Goal: Task Accomplishment & Management: Use online tool/utility

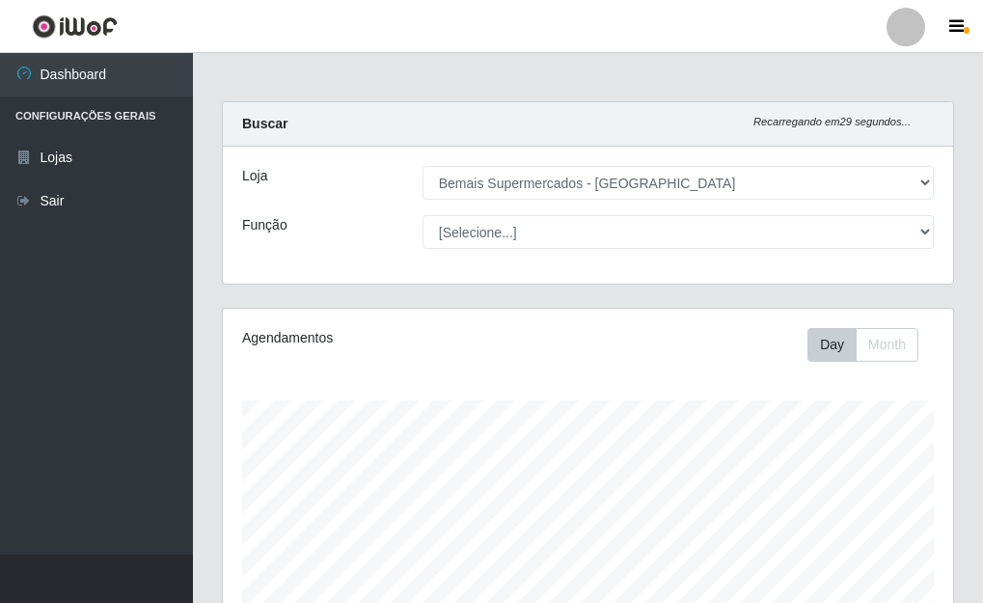
select select "249"
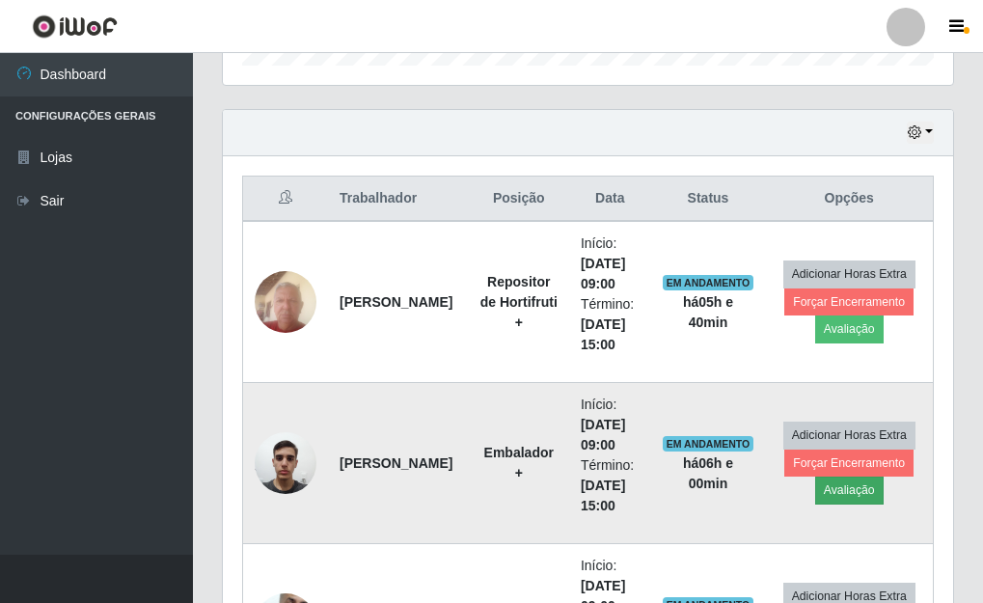
scroll to position [401, 731]
click at [850, 459] on button "Forçar Encerramento" at bounding box center [849, 463] width 129 height 27
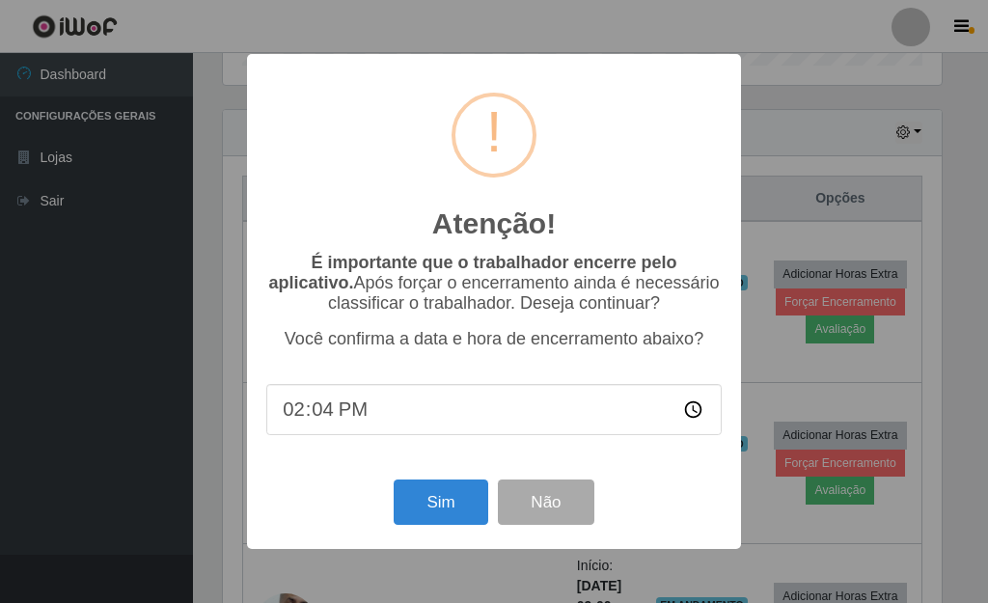
type input "14:40"
click at [418, 502] on button "Sim" at bounding box center [441, 502] width 94 height 45
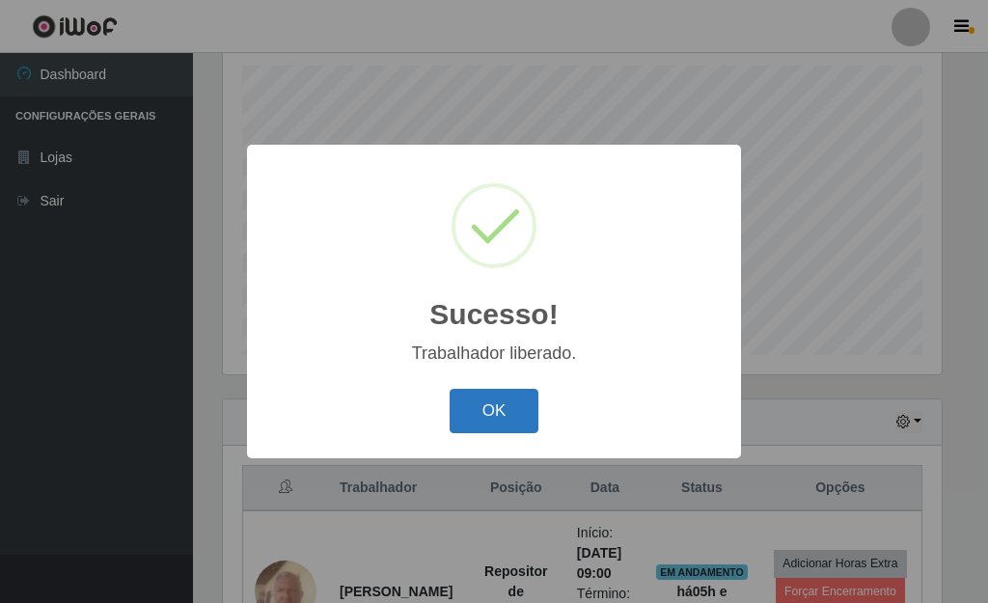
click at [489, 423] on button "OK" at bounding box center [495, 411] width 90 height 45
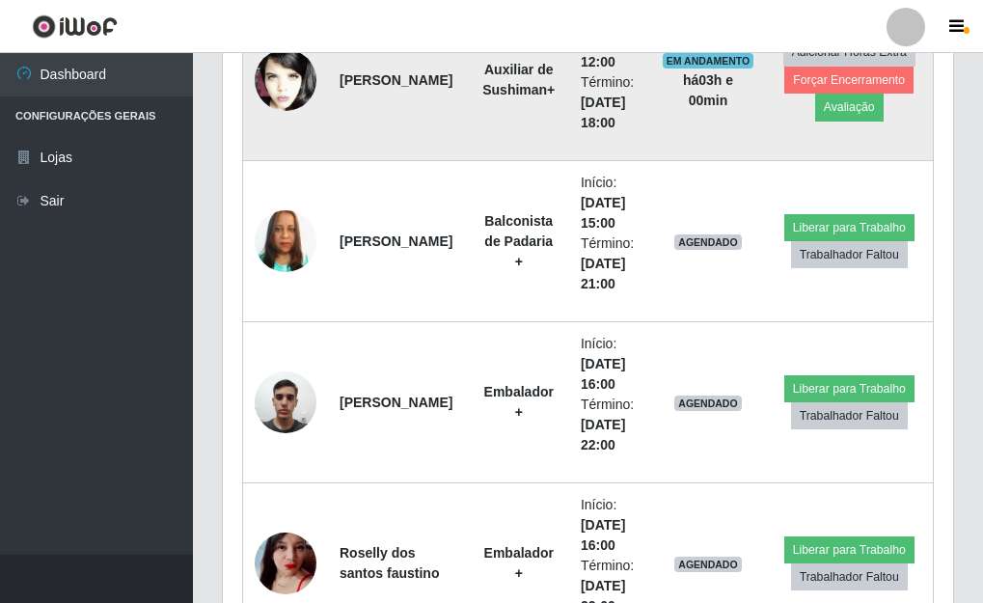
scroll to position [1493, 0]
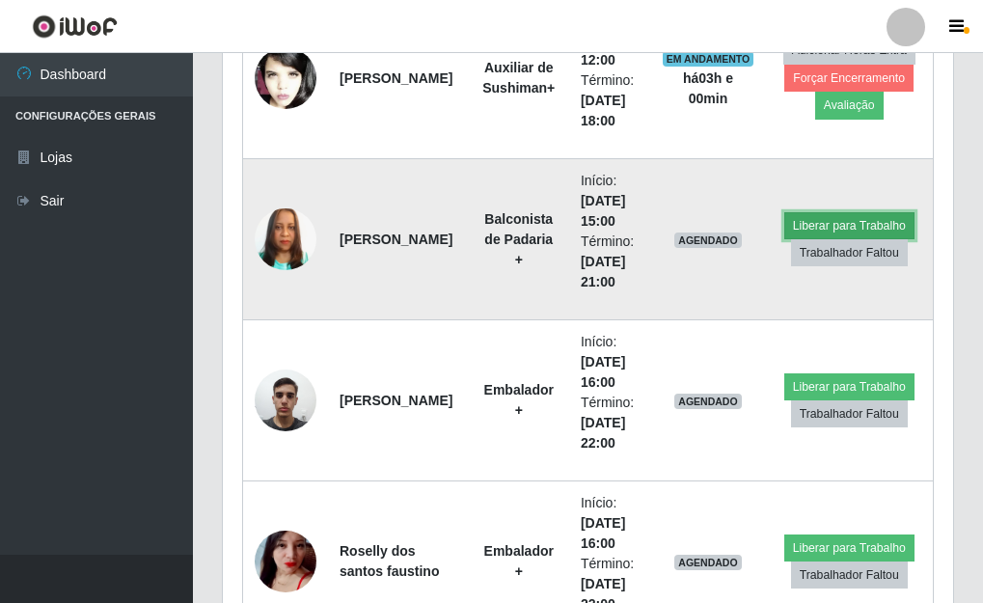
click at [838, 223] on button "Liberar para Trabalho" at bounding box center [850, 225] width 130 height 27
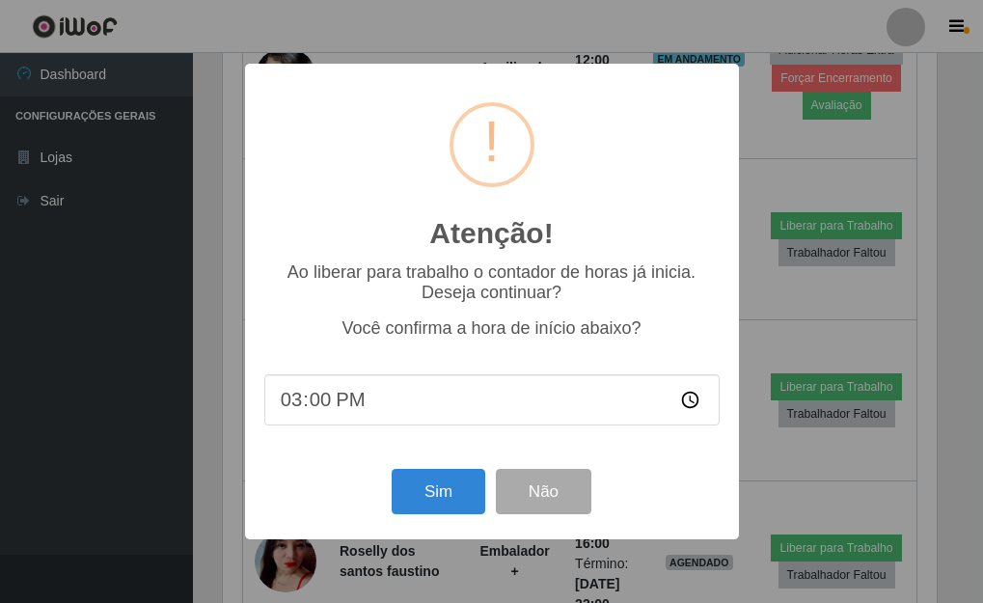
scroll to position [401, 719]
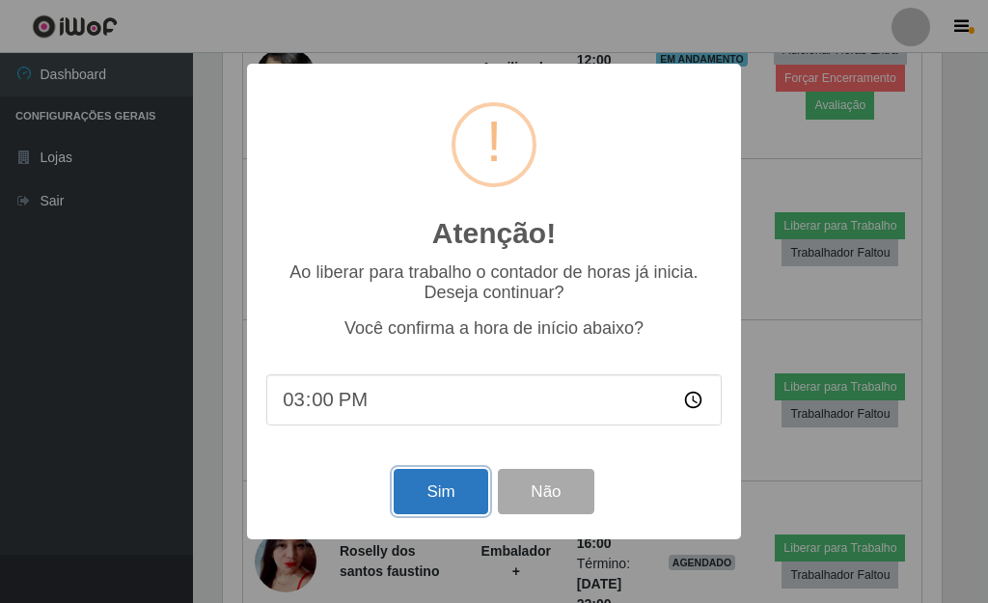
click at [455, 500] on button "Sim" at bounding box center [441, 491] width 94 height 45
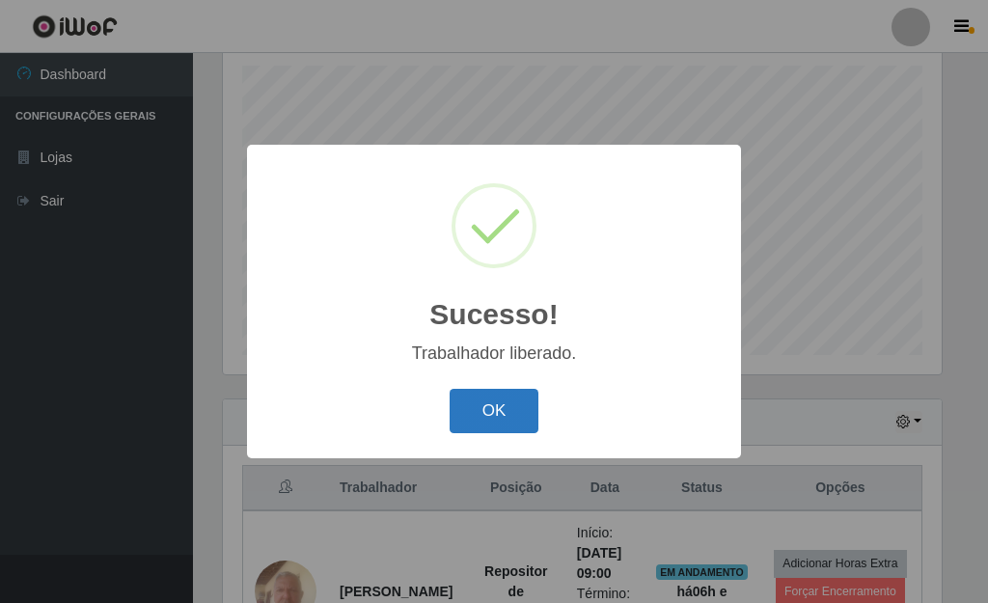
click at [484, 423] on button "OK" at bounding box center [495, 411] width 90 height 45
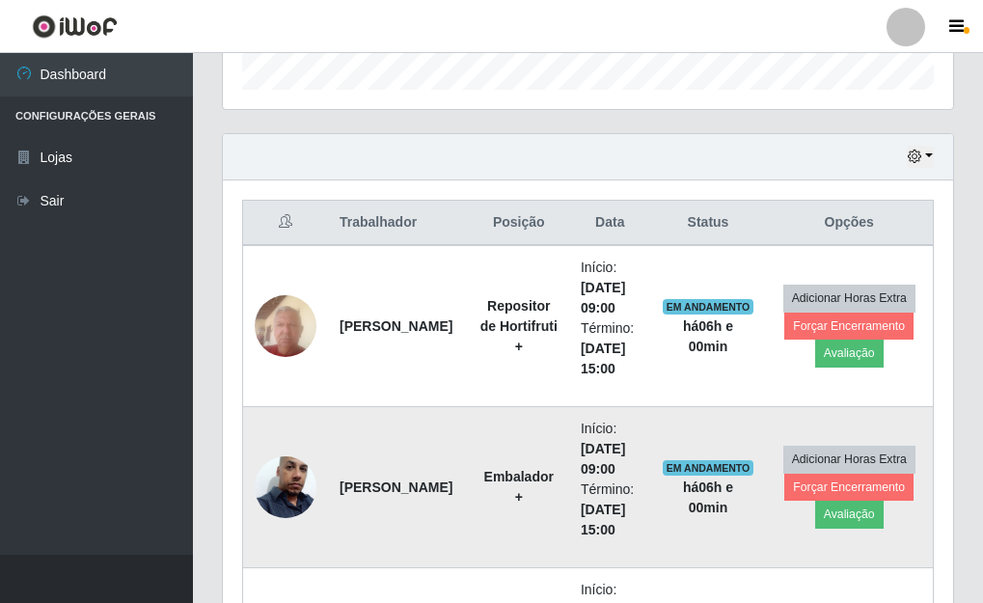
scroll to position [624, 0]
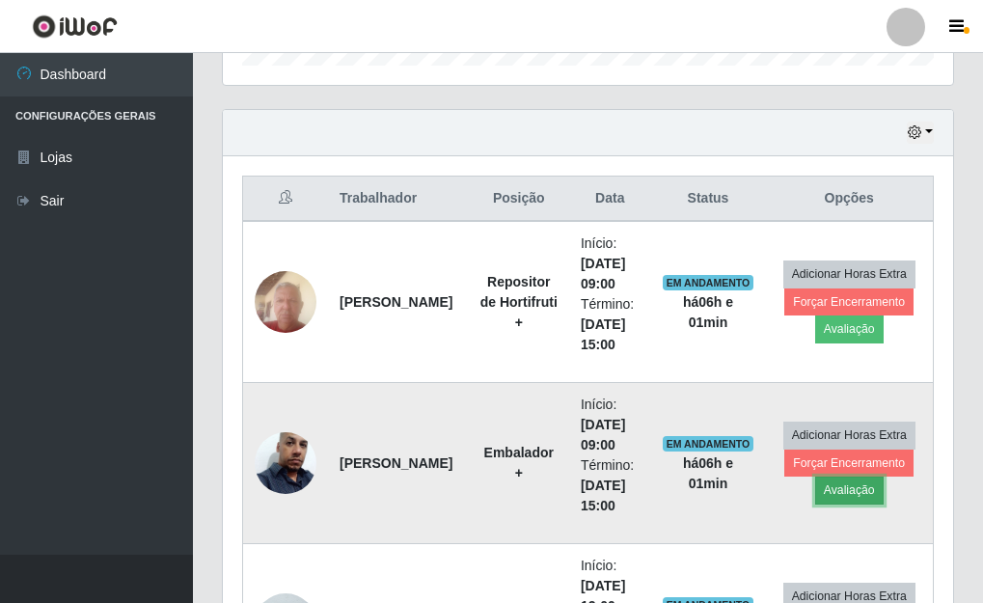
click at [849, 490] on button "Avaliação" at bounding box center [850, 490] width 69 height 27
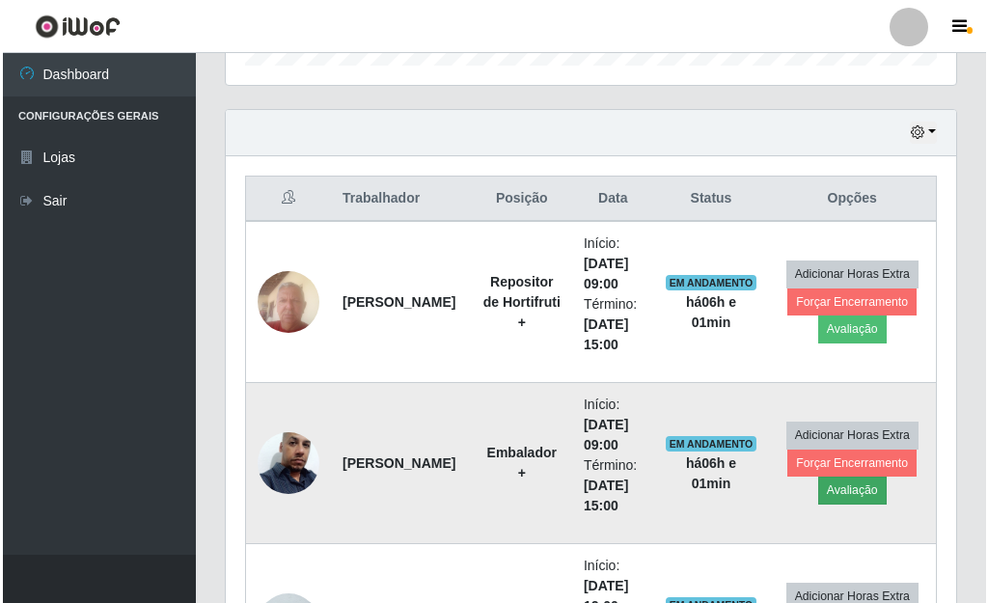
scroll to position [401, 719]
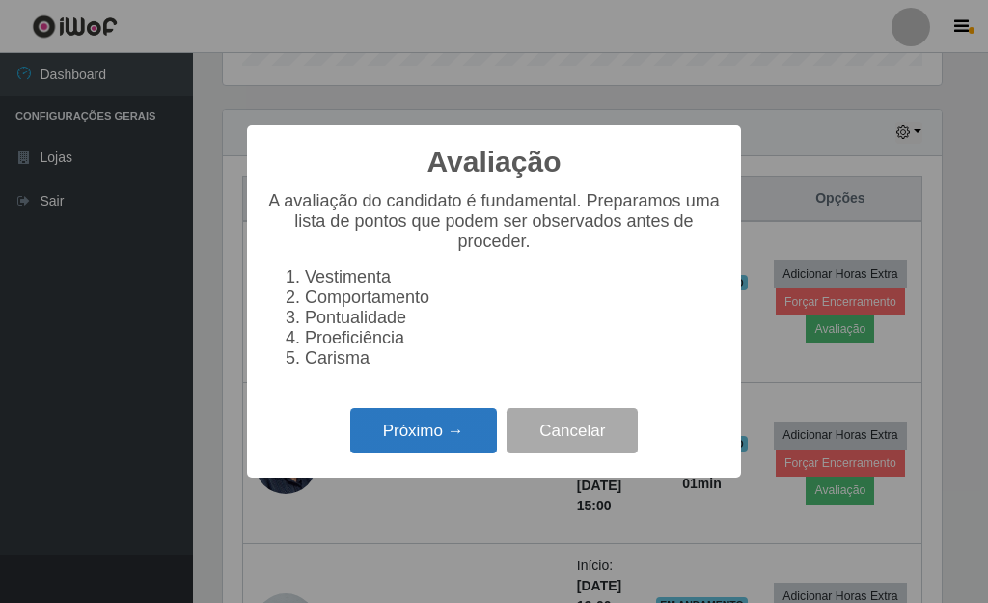
click at [448, 438] on button "Próximo →" at bounding box center [423, 430] width 147 height 45
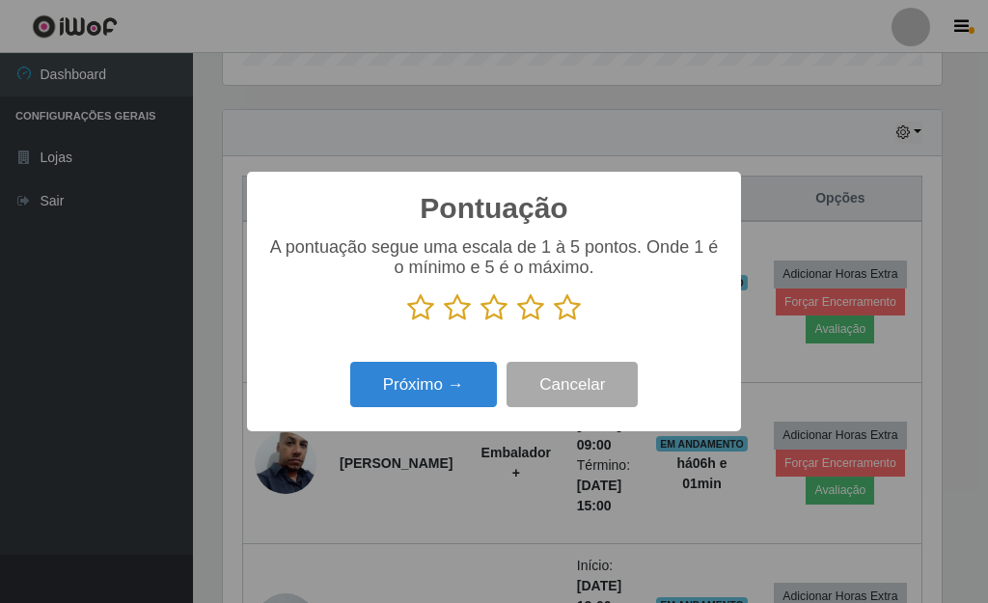
scroll to position [964726, 964408]
click at [567, 316] on icon at bounding box center [567, 307] width 27 height 29
click at [554, 322] on input "radio" at bounding box center [554, 322] width 0 height 0
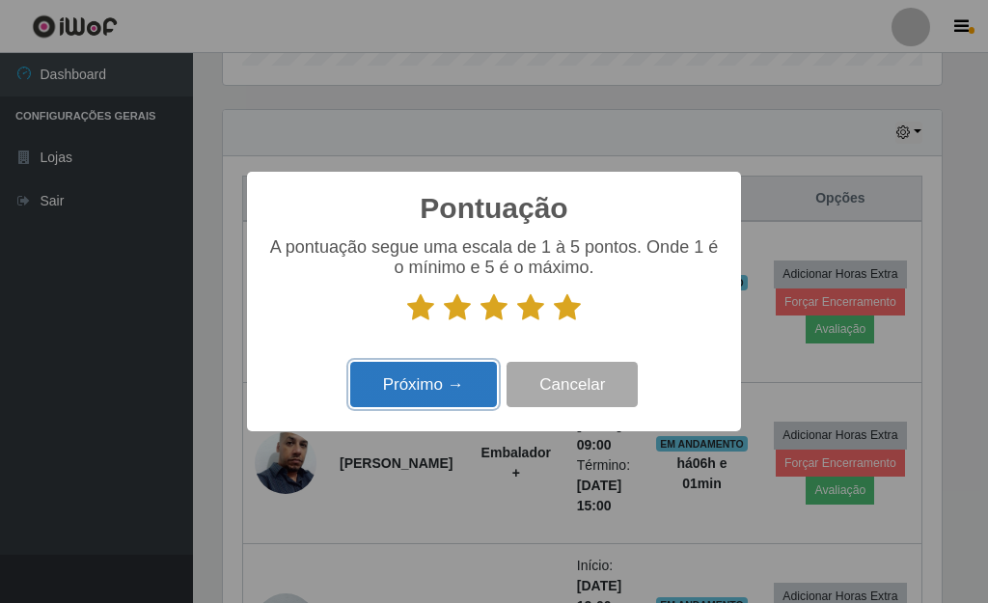
click at [401, 376] on button "Próximo →" at bounding box center [423, 384] width 147 height 45
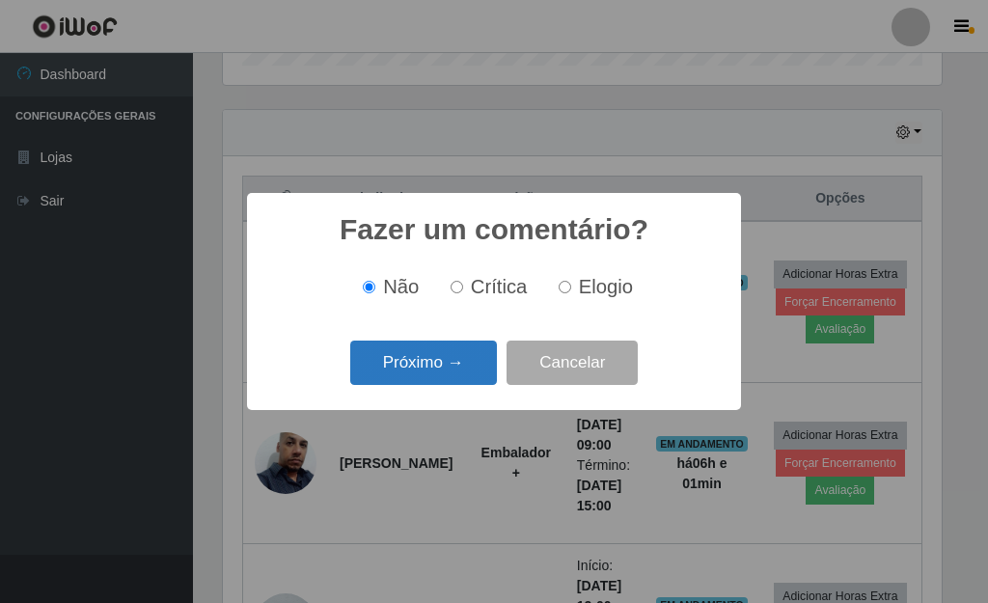
click at [412, 382] on button "Próximo →" at bounding box center [423, 363] width 147 height 45
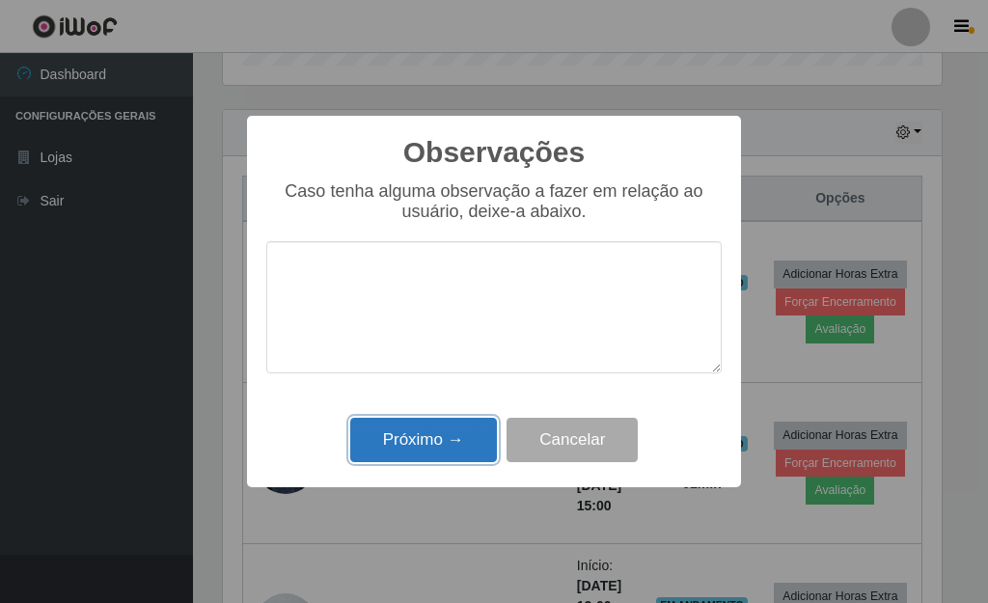
click at [422, 443] on button "Próximo →" at bounding box center [423, 440] width 147 height 45
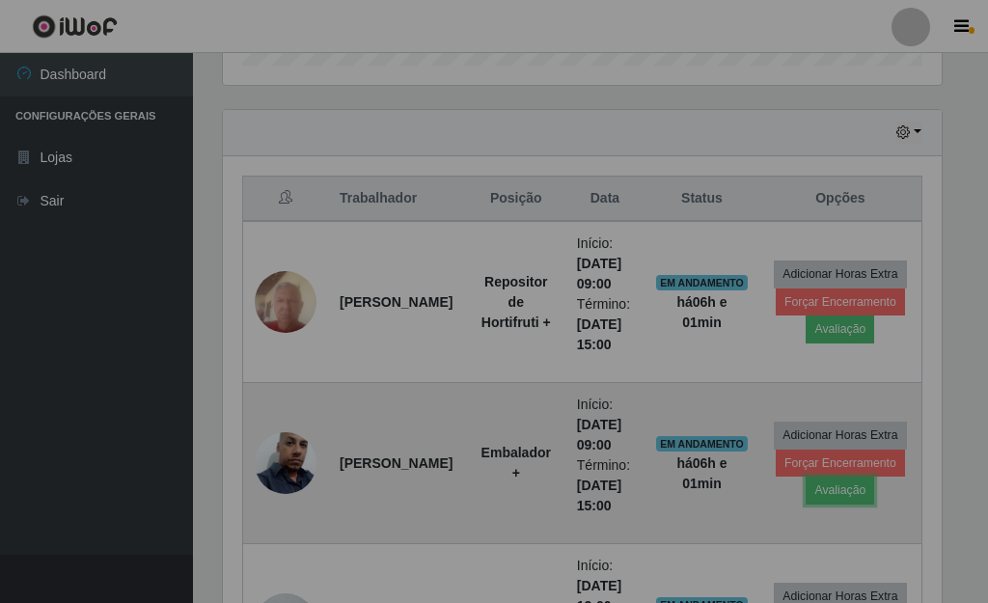
scroll to position [401, 731]
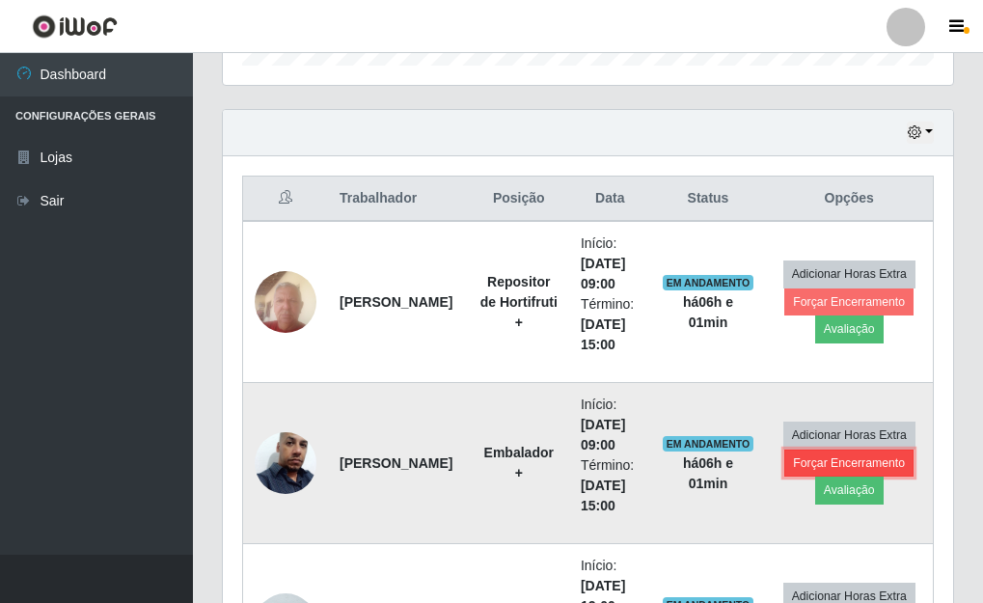
click at [815, 463] on button "Forçar Encerramento" at bounding box center [849, 463] width 129 height 27
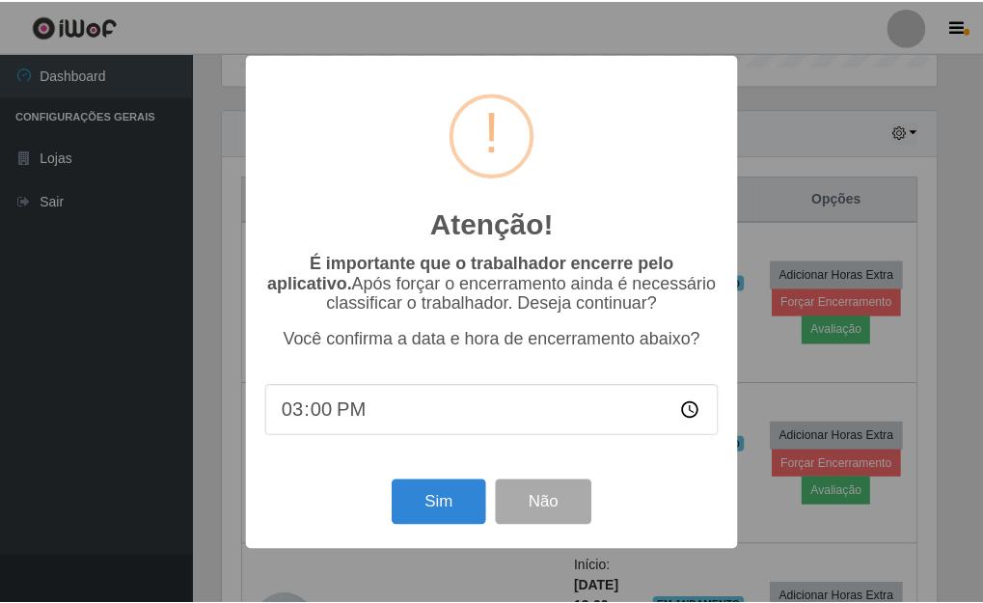
scroll to position [401, 719]
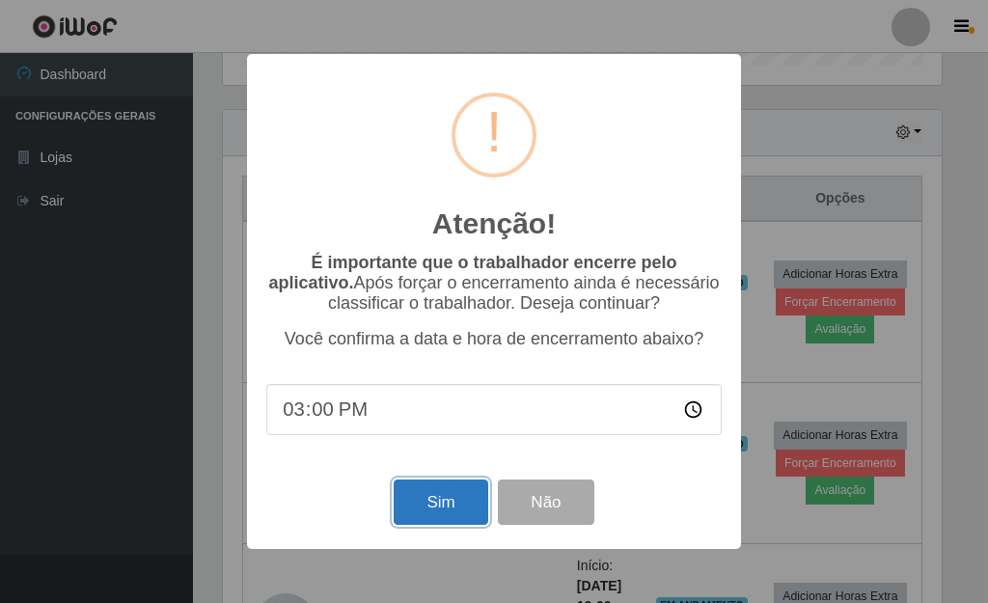
click at [451, 510] on button "Sim" at bounding box center [441, 502] width 94 height 45
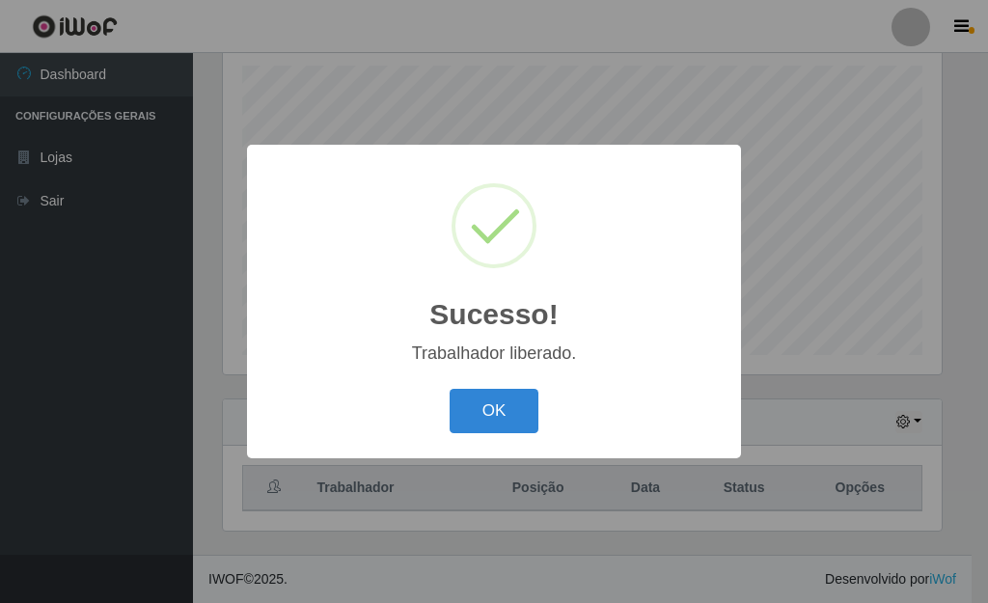
click at [476, 438] on div "OK Cancel" at bounding box center [494, 410] width 456 height 55
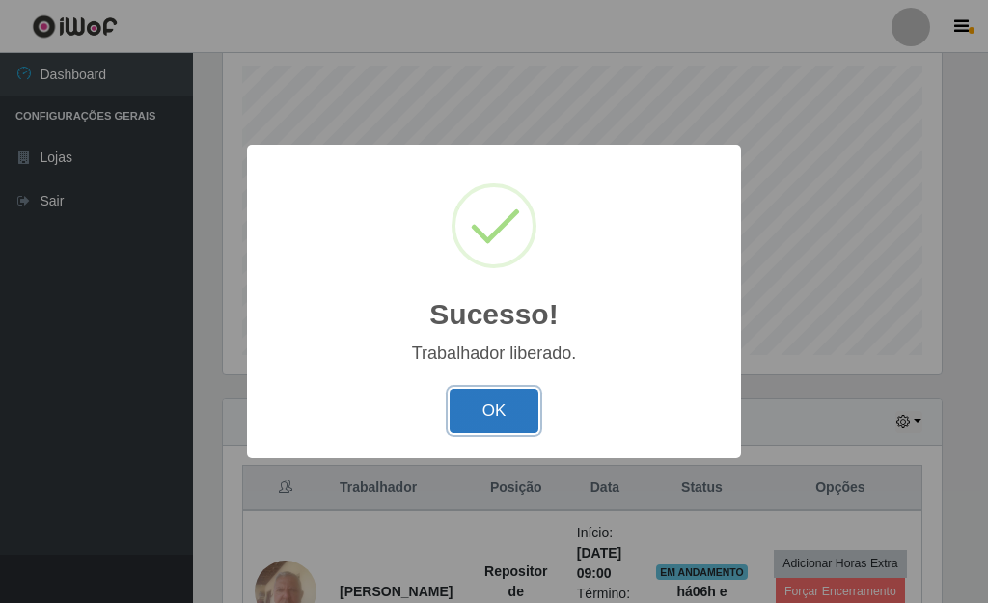
click at [476, 417] on button "OK" at bounding box center [495, 411] width 90 height 45
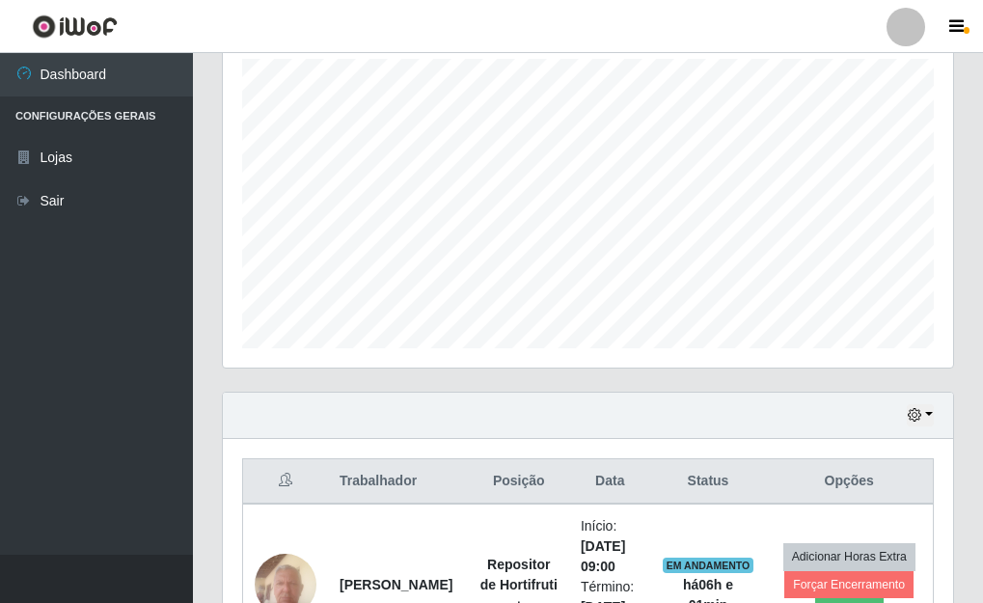
scroll to position [528, 0]
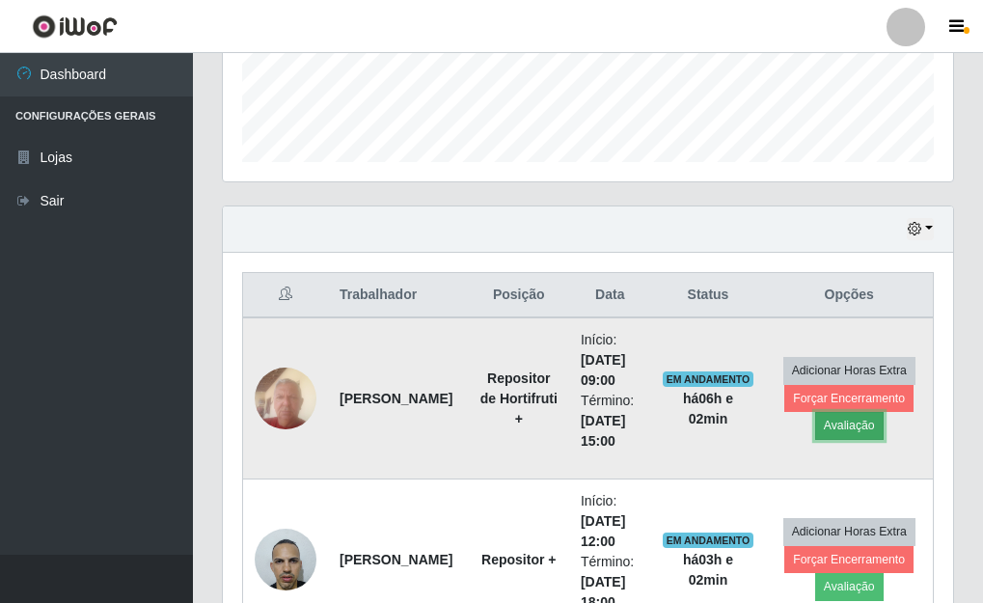
click at [857, 428] on button "Avaliação" at bounding box center [850, 425] width 69 height 27
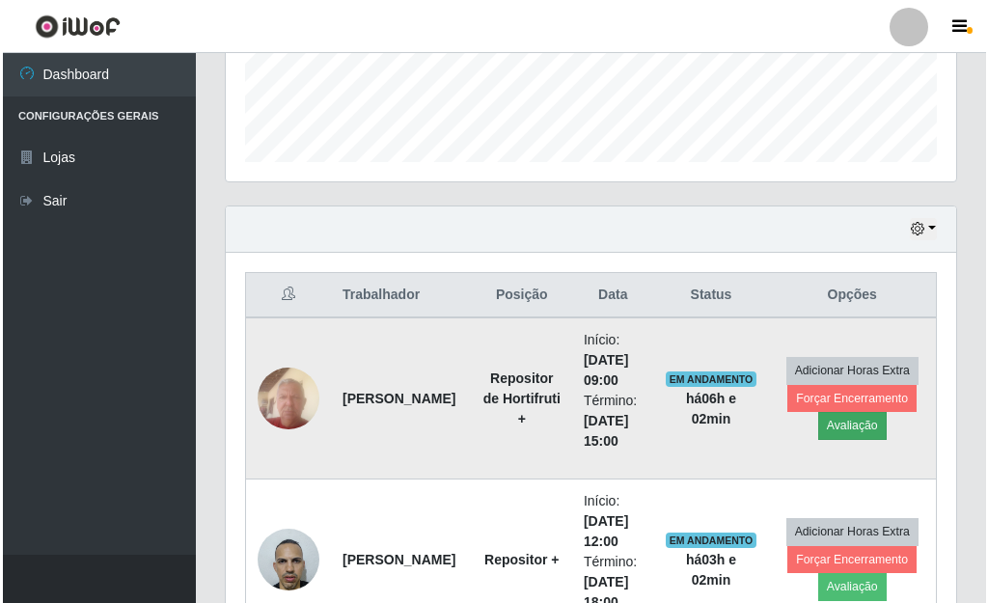
scroll to position [401, 719]
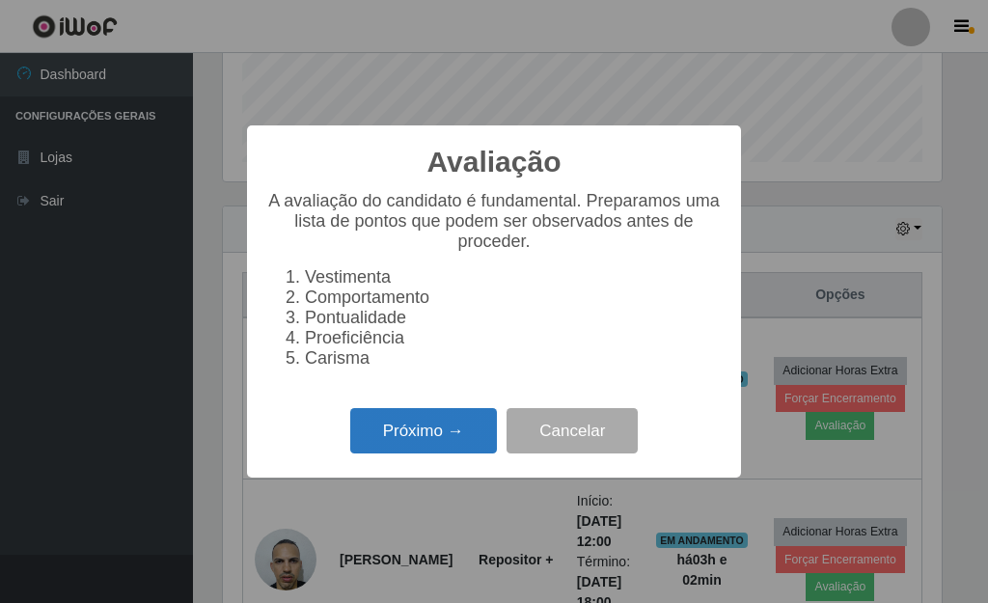
click at [433, 429] on button "Próximo →" at bounding box center [423, 430] width 147 height 45
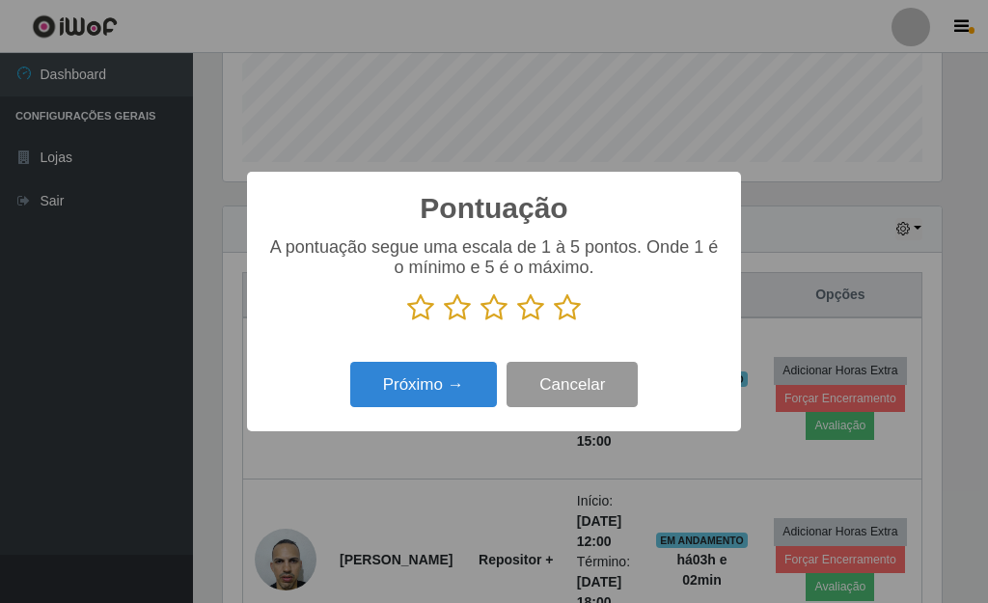
scroll to position [964726, 964408]
click at [558, 306] on icon at bounding box center [567, 307] width 27 height 29
click at [554, 322] on input "radio" at bounding box center [554, 322] width 0 height 0
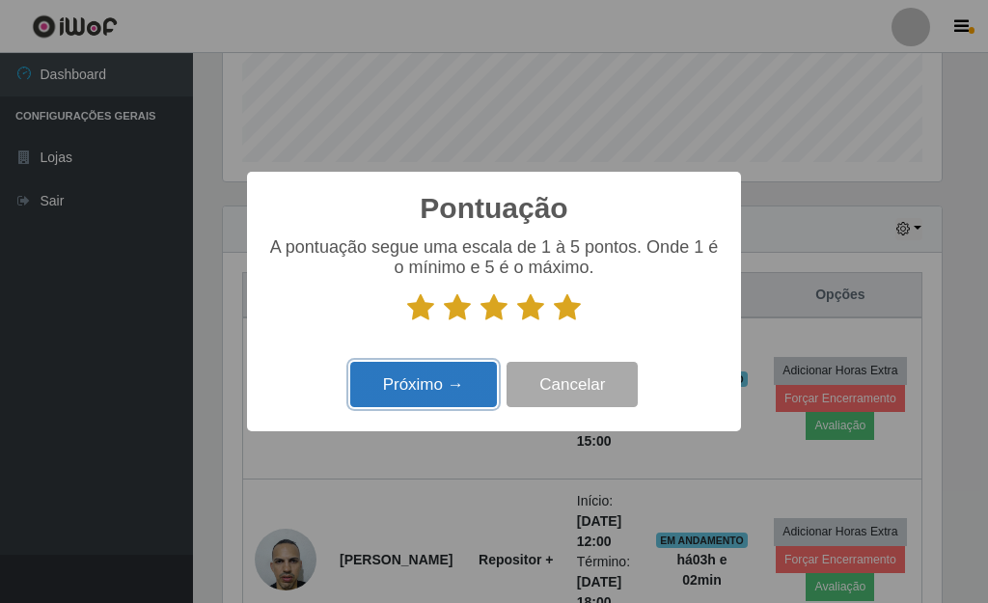
click at [477, 370] on button "Próximo →" at bounding box center [423, 384] width 147 height 45
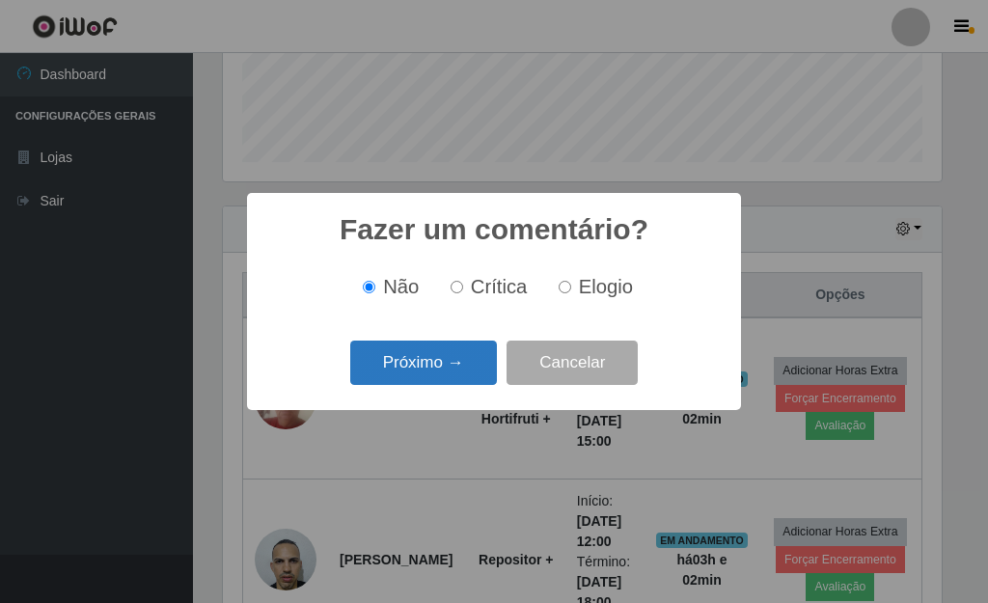
click at [437, 382] on button "Próximo →" at bounding box center [423, 363] width 147 height 45
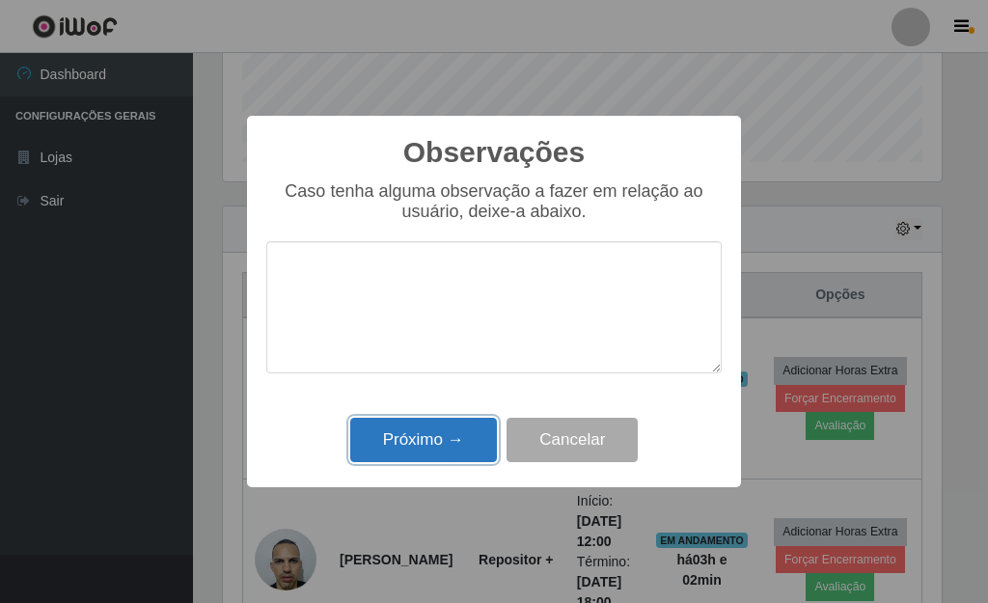
click at [434, 440] on button "Próximo →" at bounding box center [423, 440] width 147 height 45
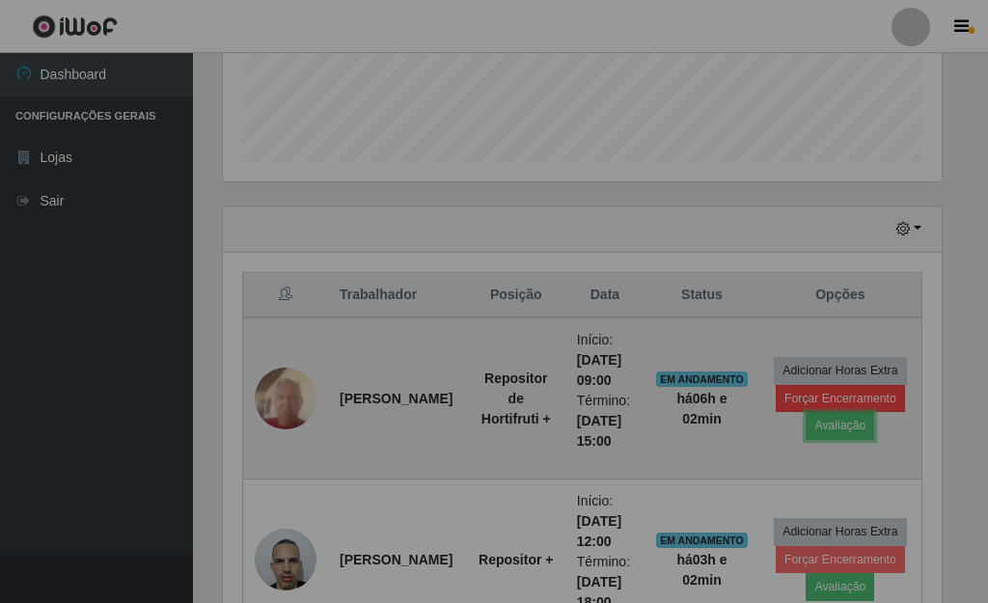
scroll to position [401, 731]
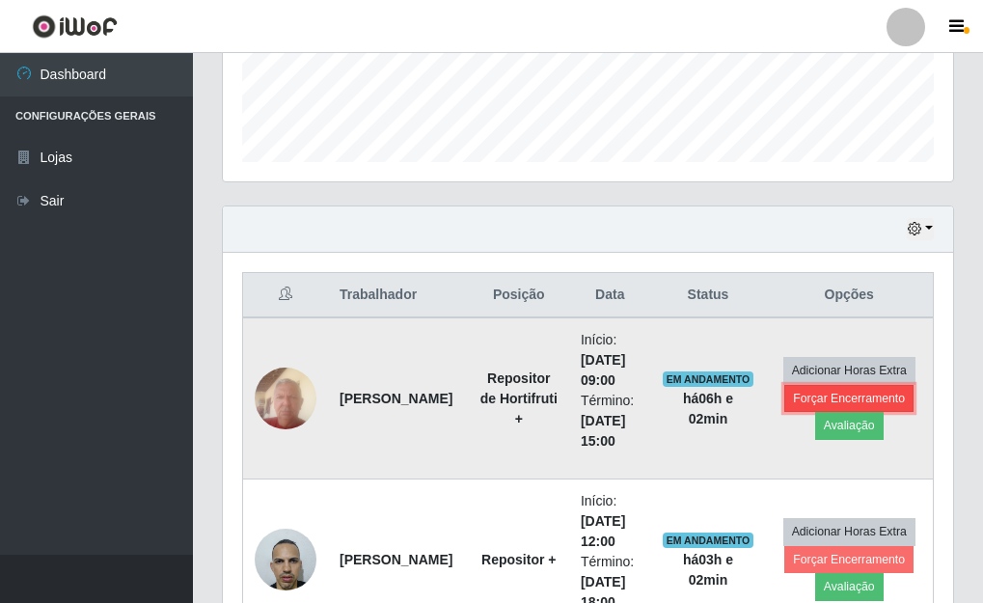
click at [811, 398] on button "Forçar Encerramento" at bounding box center [849, 398] width 129 height 27
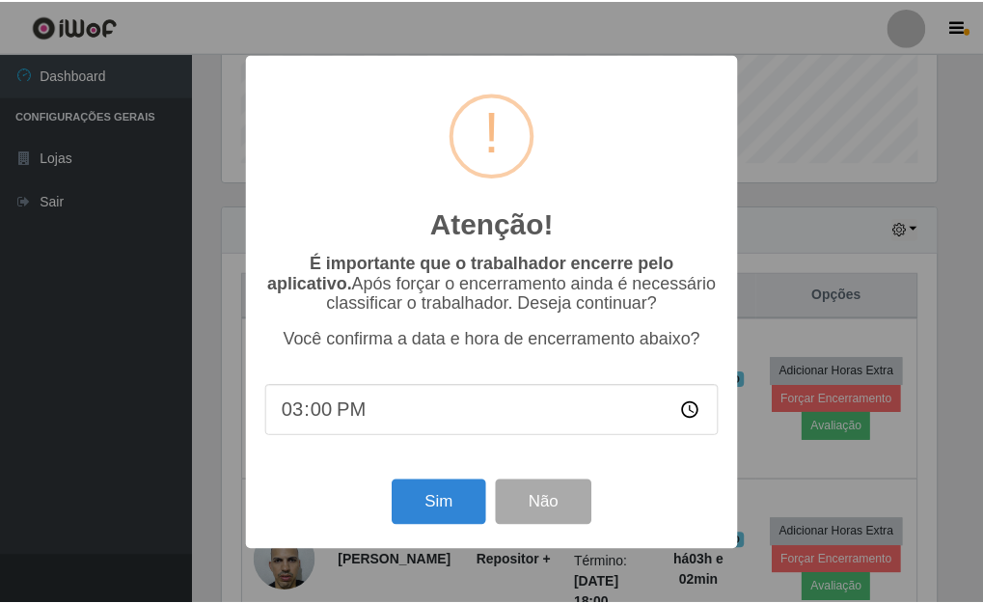
scroll to position [401, 719]
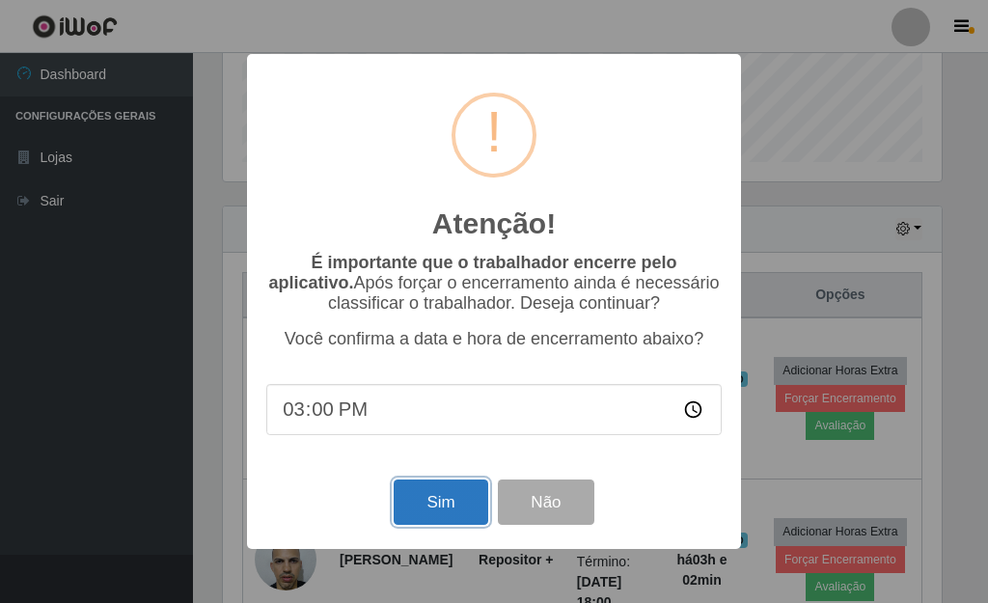
click at [429, 501] on button "Sim" at bounding box center [441, 502] width 94 height 45
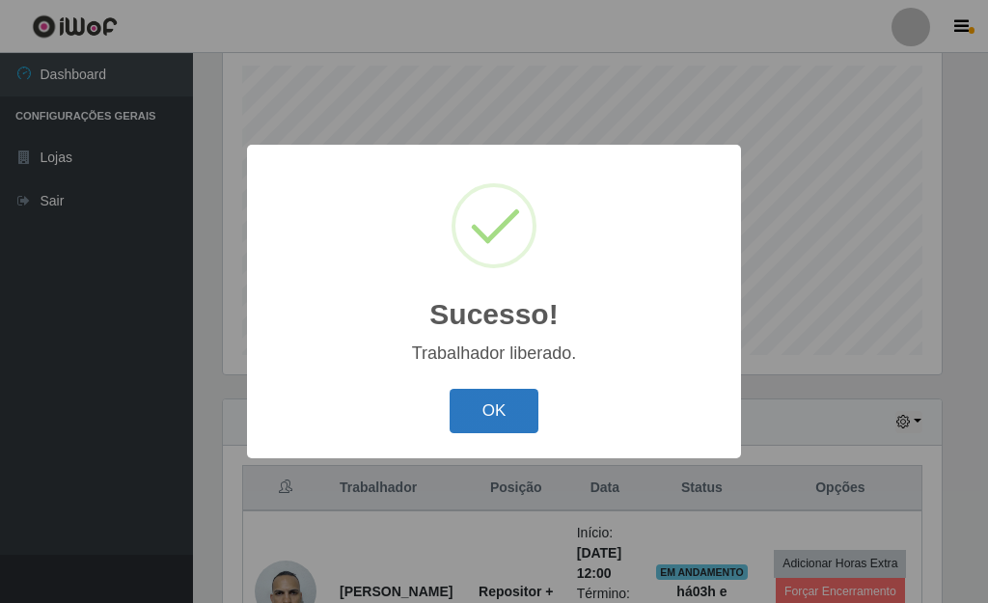
drag, startPoint x: 507, startPoint y: 418, endPoint x: 496, endPoint y: 377, distance: 41.9
click at [505, 408] on button "OK" at bounding box center [495, 411] width 90 height 45
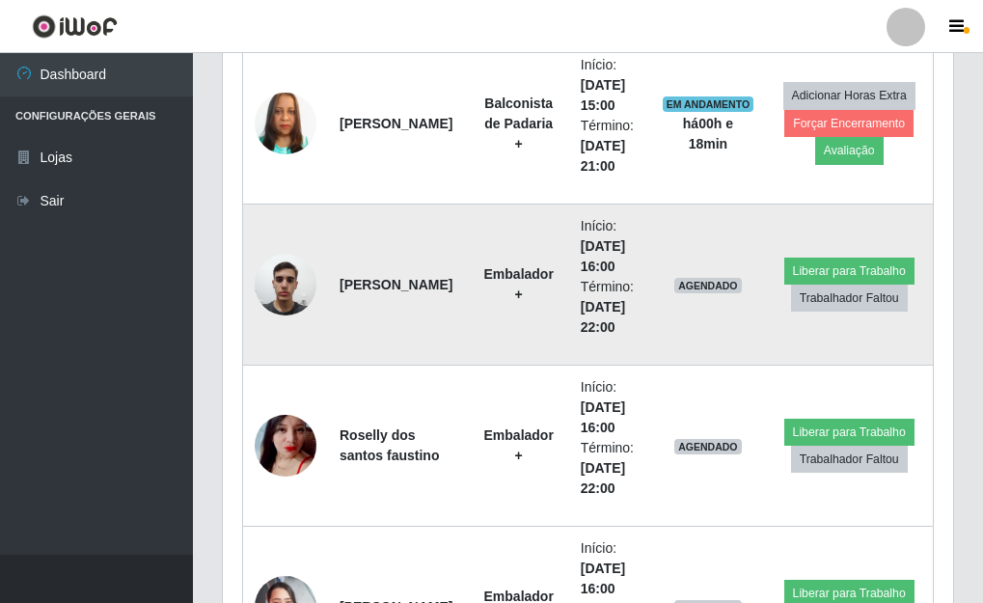
scroll to position [1300, 0]
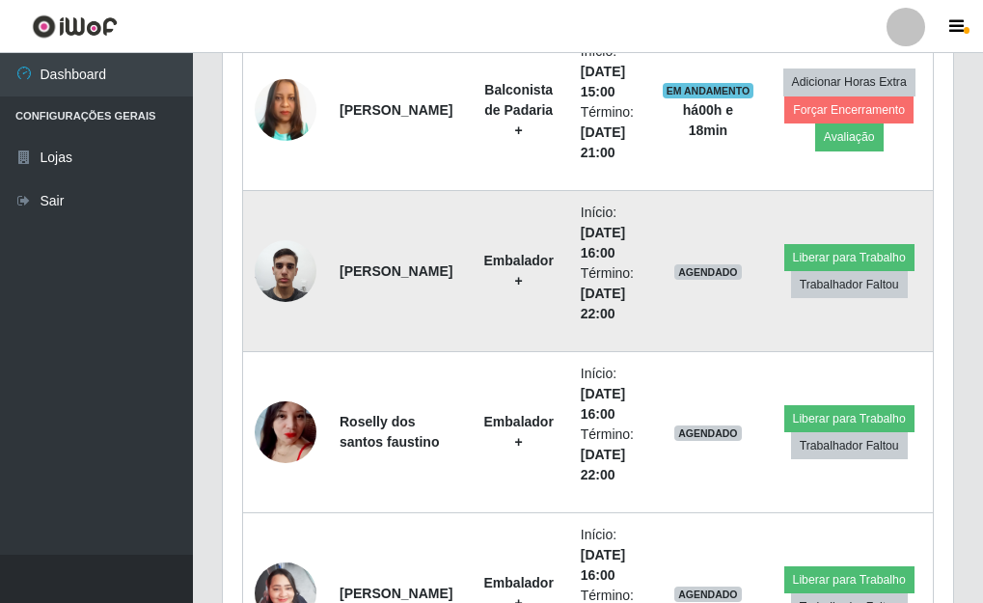
click at [287, 276] on img at bounding box center [286, 271] width 62 height 82
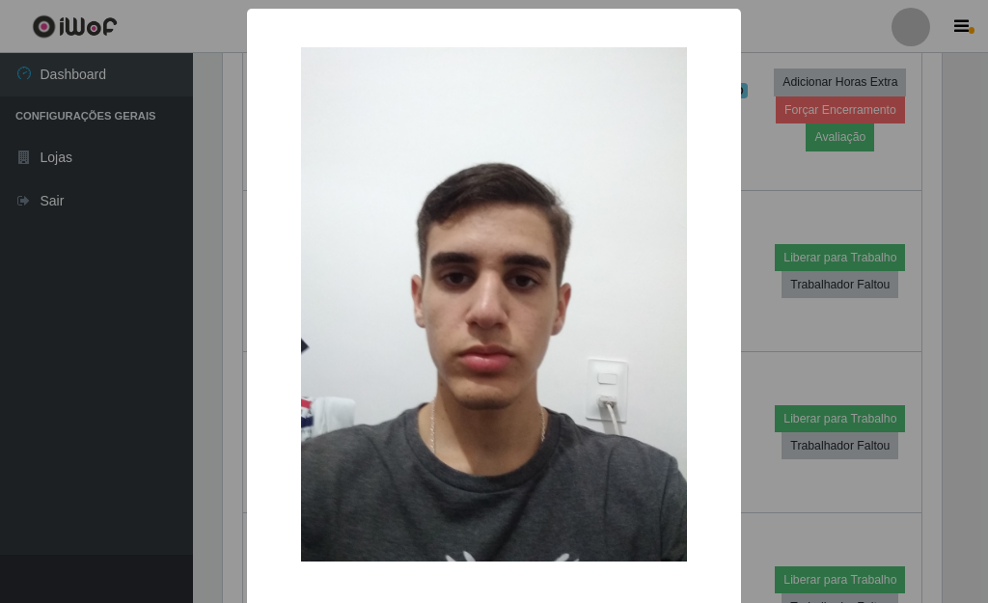
click at [761, 161] on div "× OK Cancel" at bounding box center [494, 301] width 988 height 603
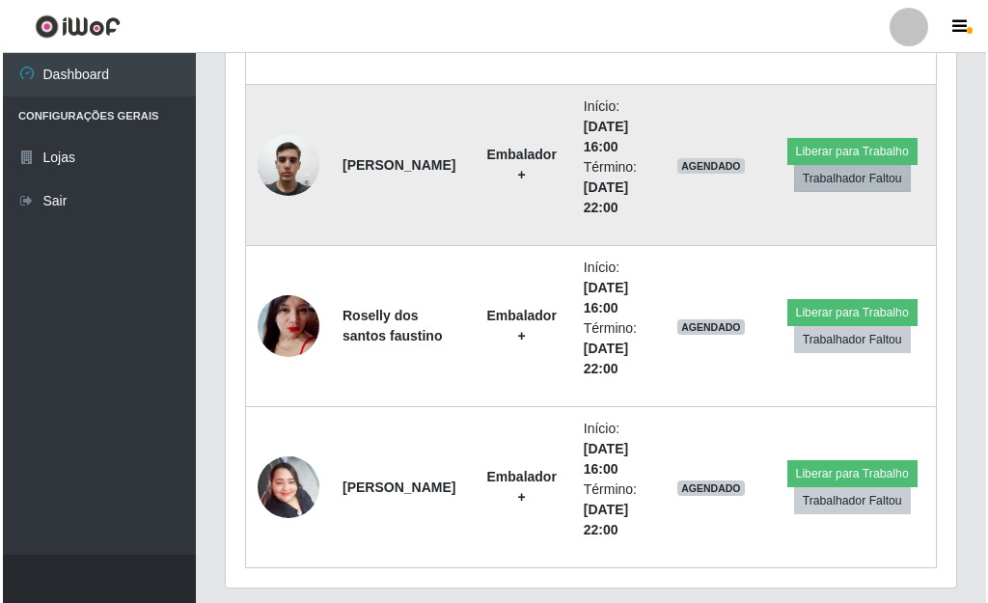
scroll to position [1367, 0]
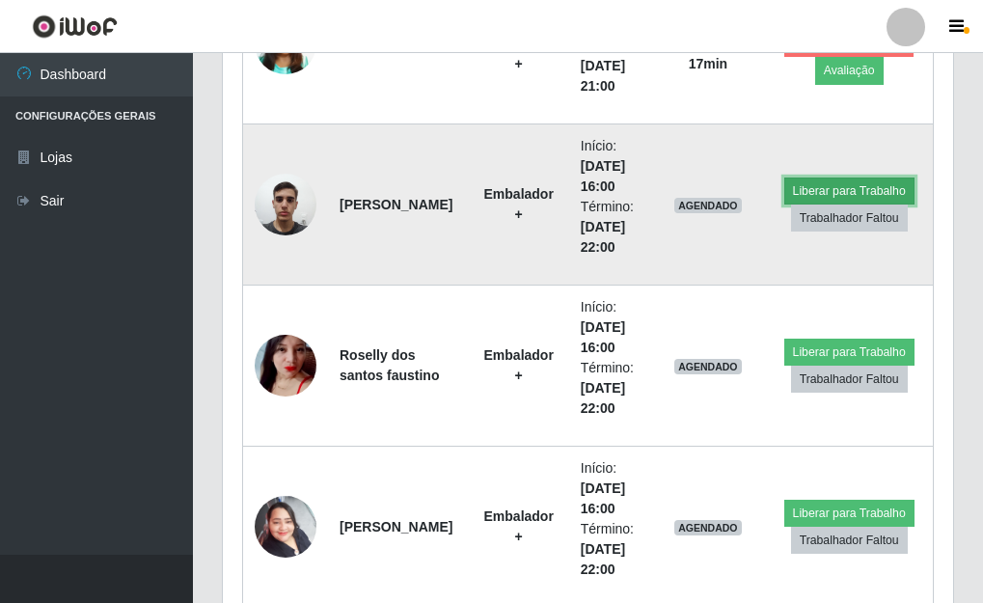
click at [879, 181] on button "Liberar para Trabalho" at bounding box center [850, 191] width 130 height 27
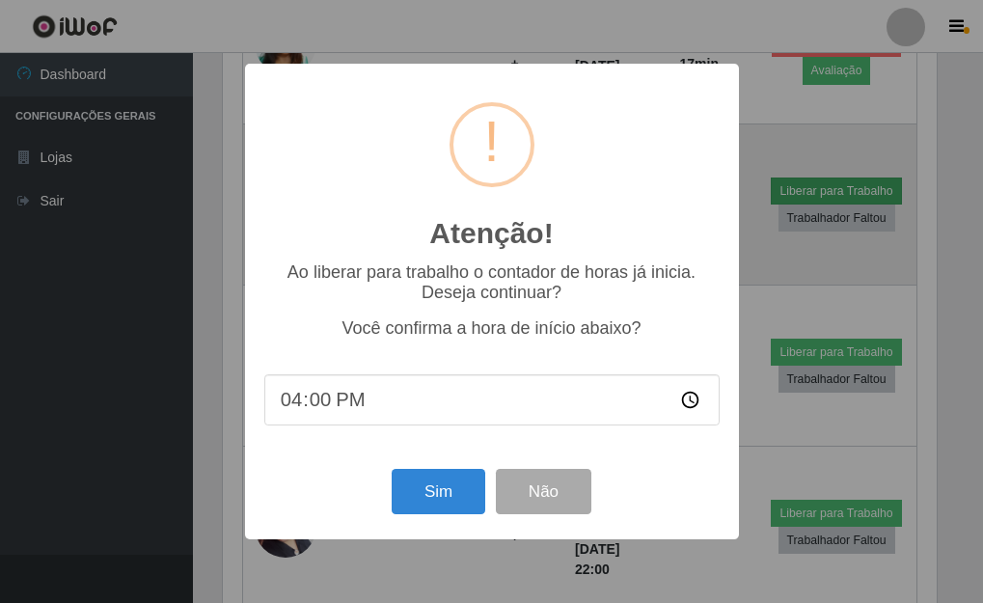
scroll to position [401, 719]
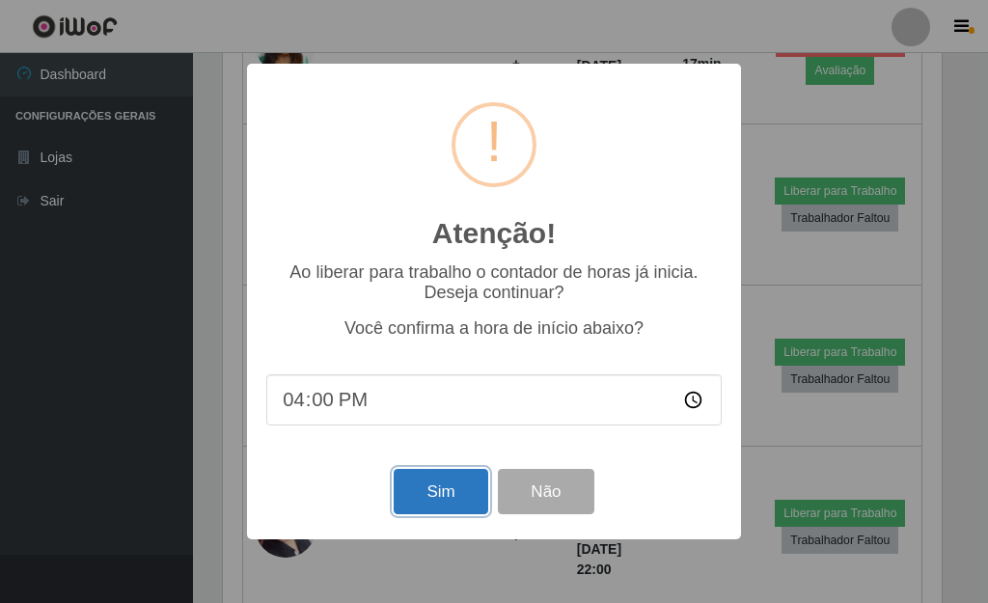
click at [447, 492] on button "Sim" at bounding box center [441, 491] width 94 height 45
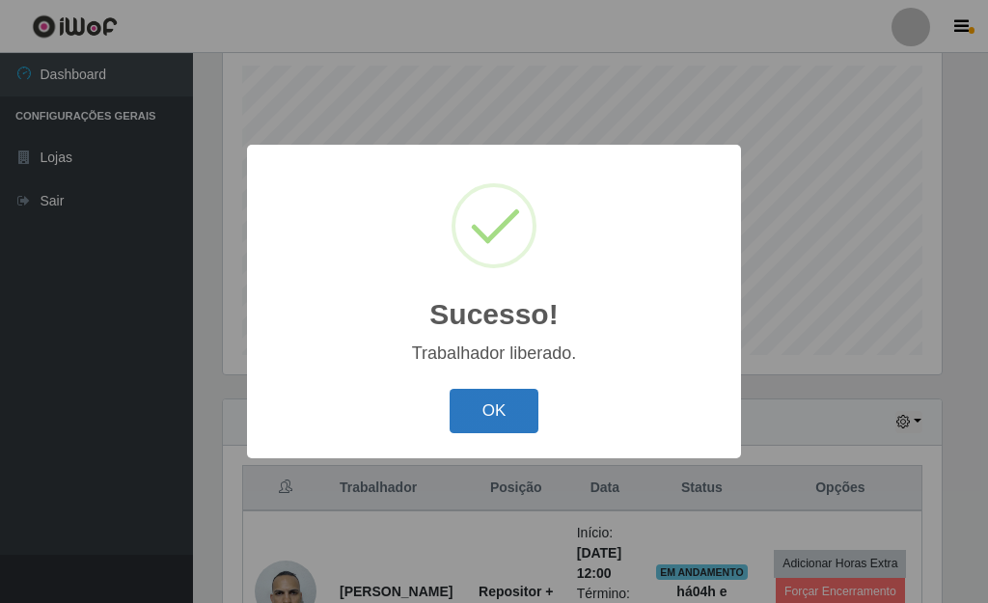
click at [503, 410] on button "OK" at bounding box center [495, 411] width 90 height 45
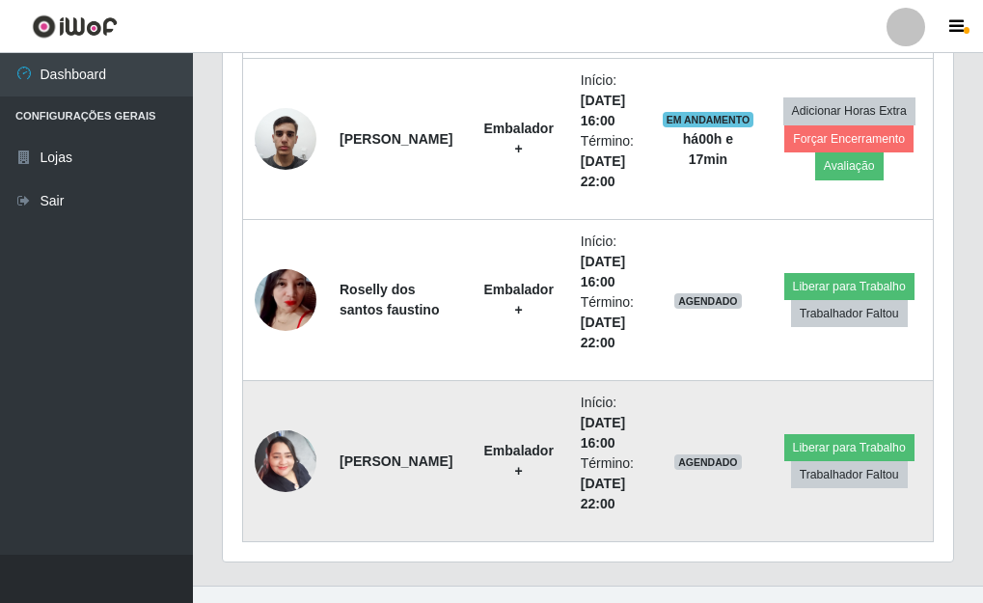
scroll to position [1367, 0]
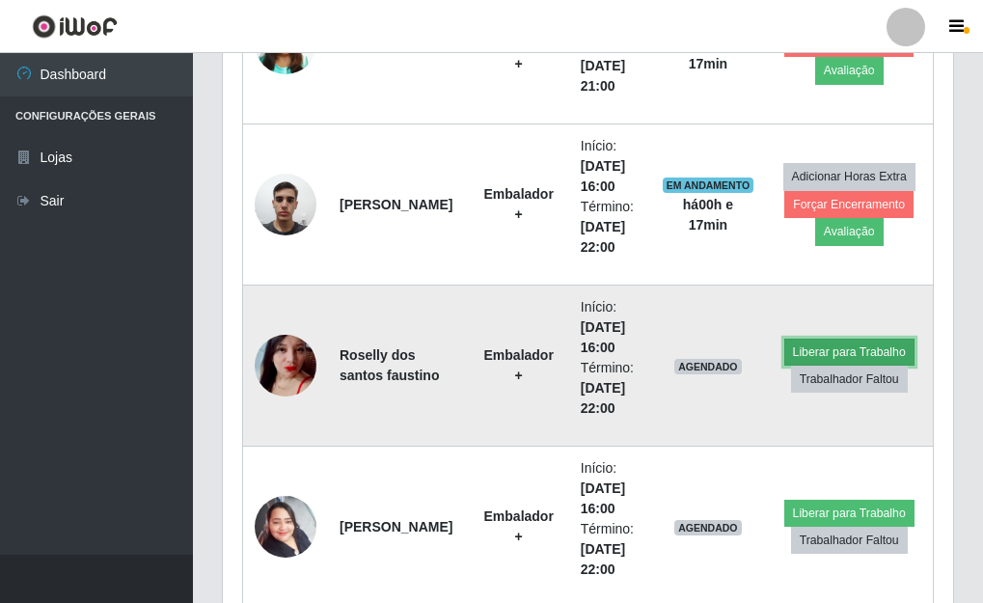
click at [853, 346] on button "Liberar para Trabalho" at bounding box center [850, 352] width 130 height 27
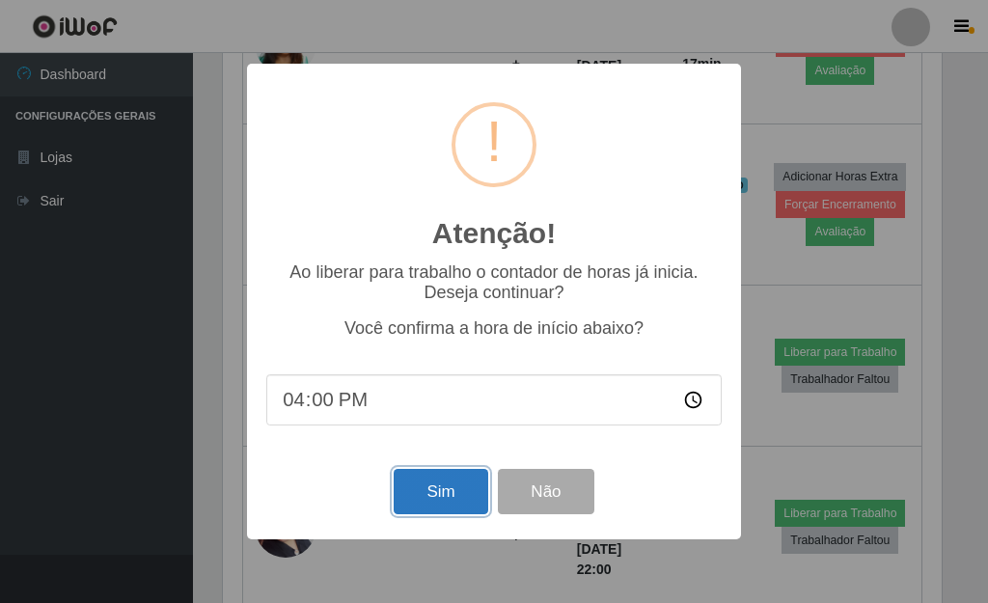
click at [408, 496] on button "Sim" at bounding box center [441, 491] width 94 height 45
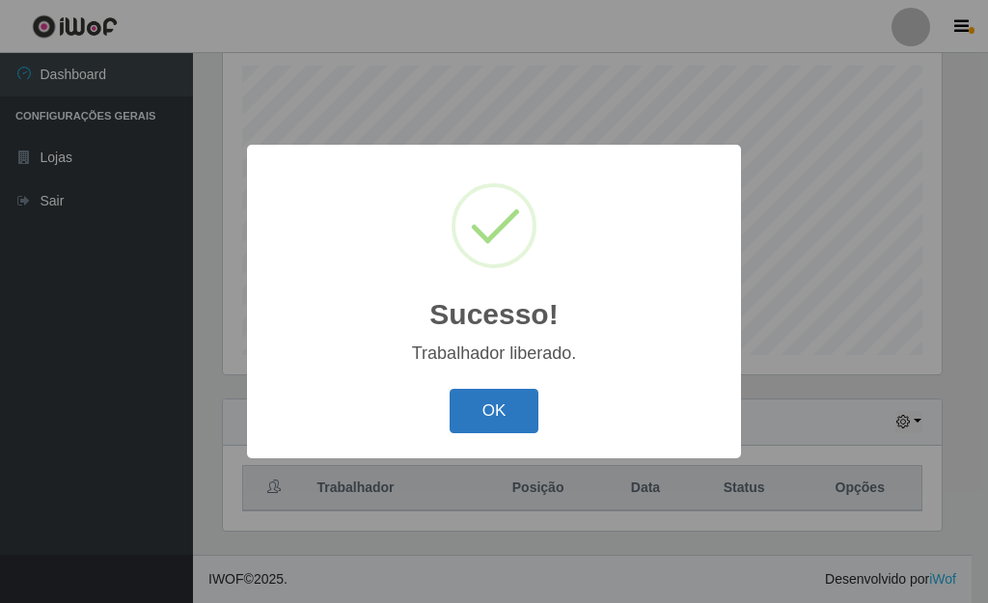
click at [475, 414] on button "OK" at bounding box center [495, 411] width 90 height 45
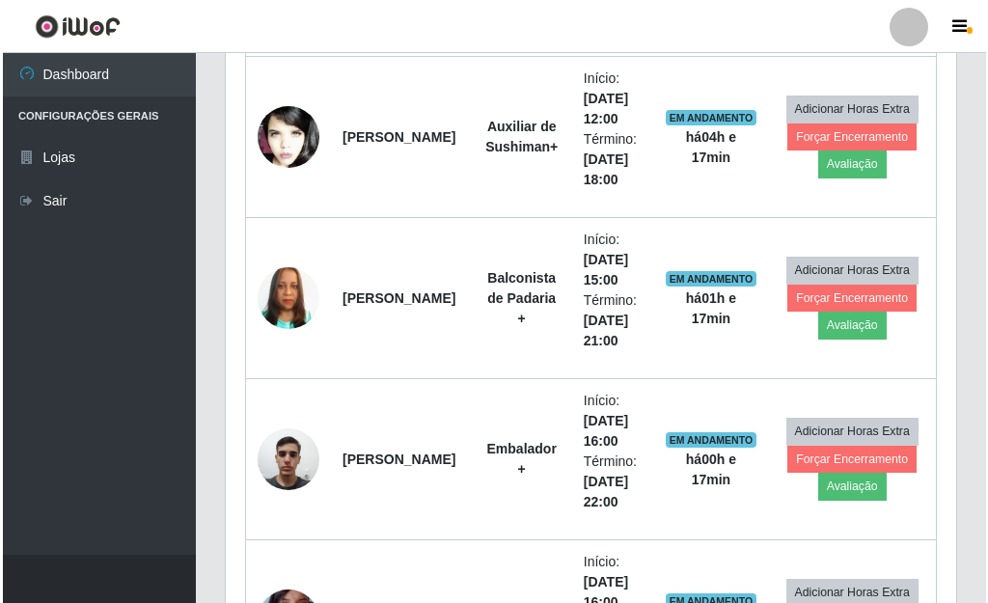
scroll to position [1397, 0]
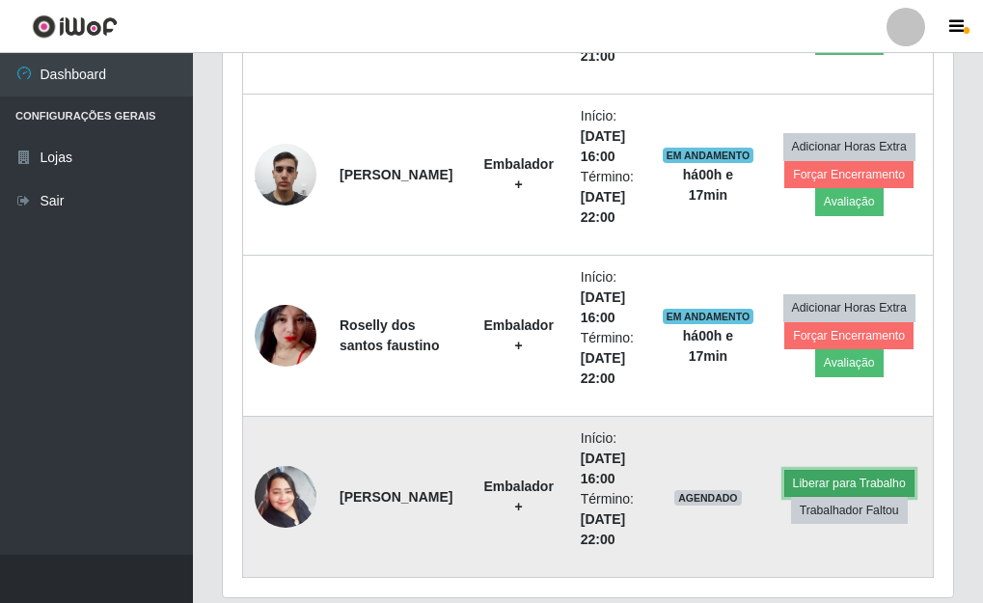
click at [830, 477] on button "Liberar para Trabalho" at bounding box center [850, 483] width 130 height 27
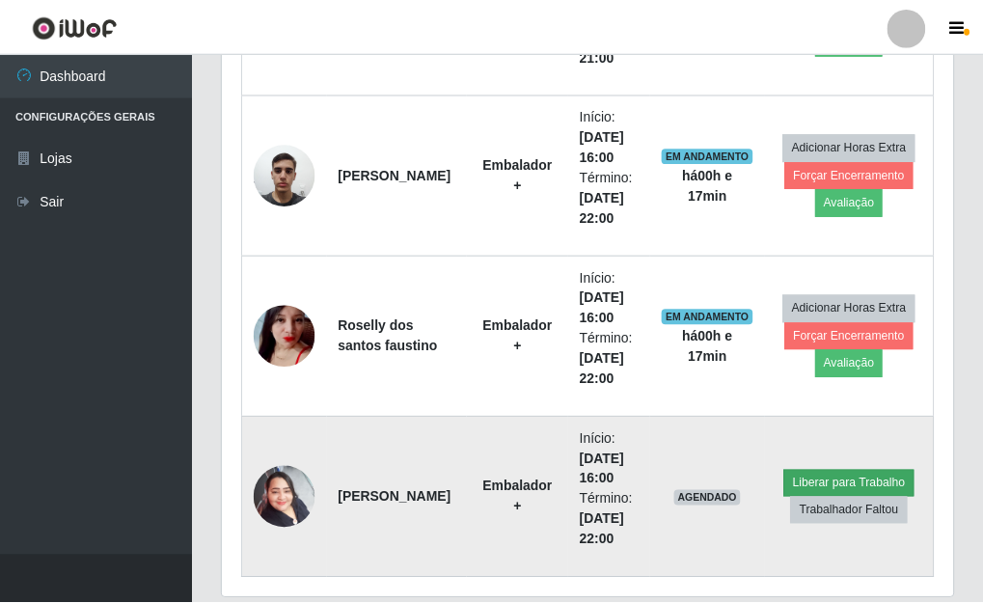
scroll to position [401, 719]
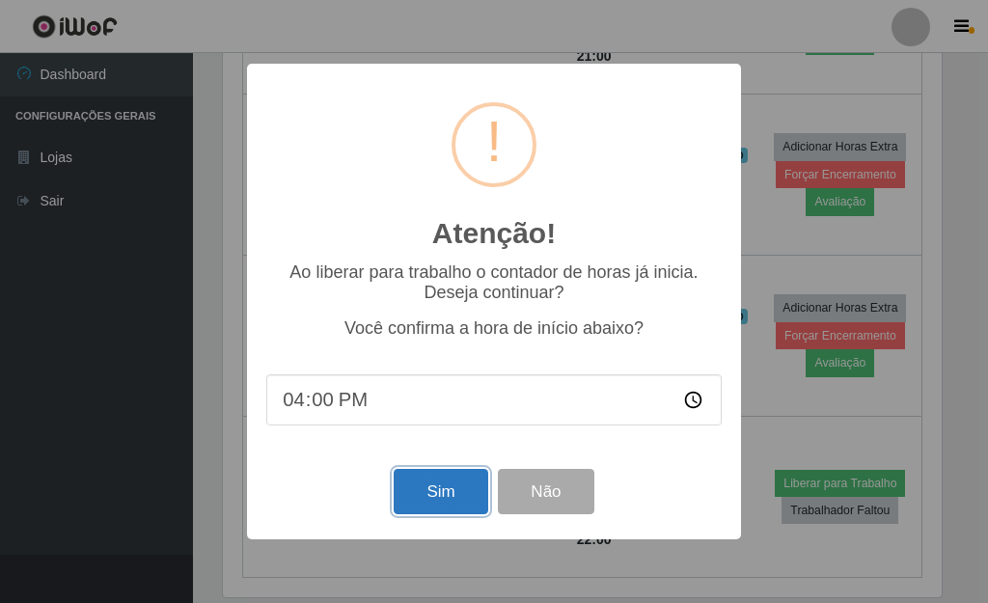
click at [428, 488] on button "Sim" at bounding box center [441, 491] width 94 height 45
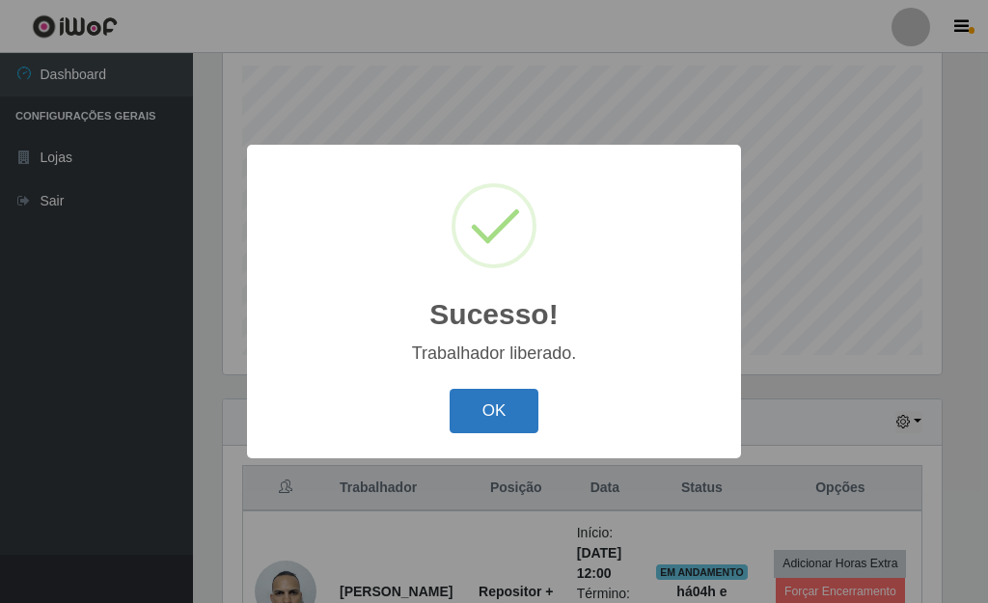
click at [510, 410] on button "OK" at bounding box center [495, 411] width 90 height 45
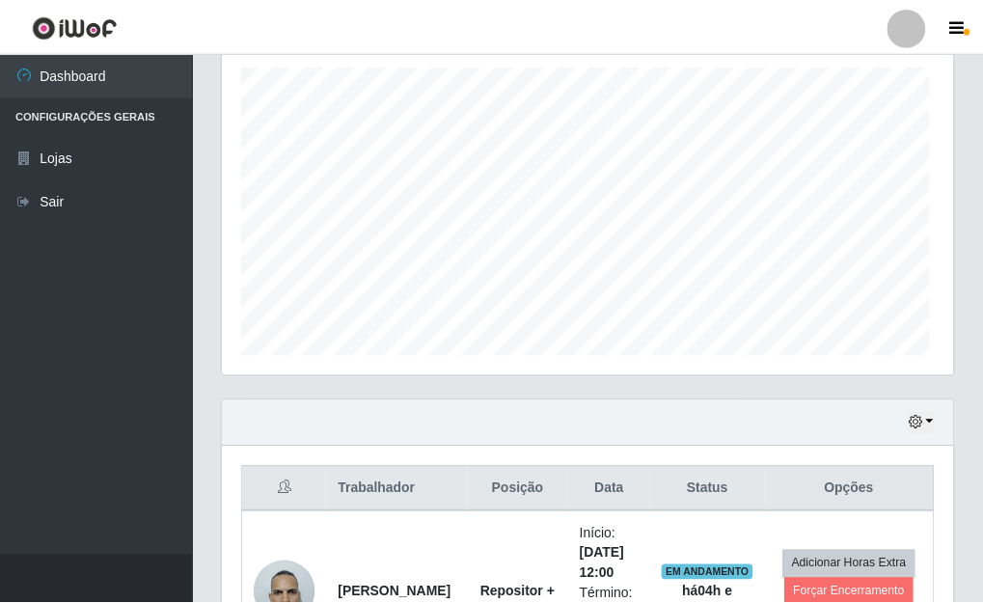
scroll to position [0, 0]
